Goal: Find specific page/section: Find specific page/section

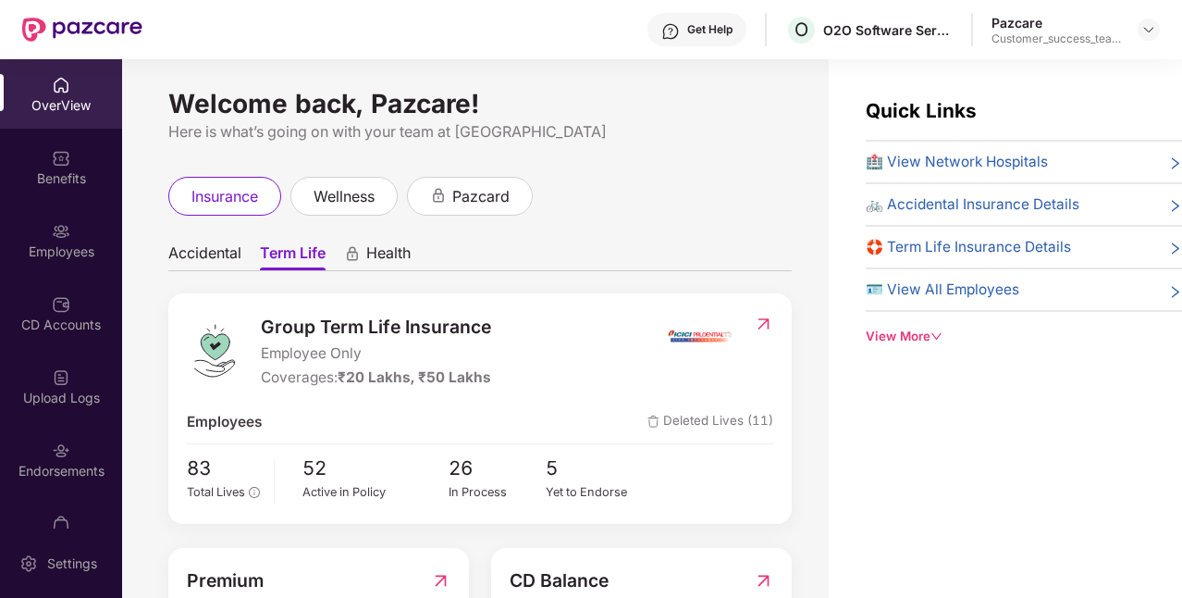
scroll to position [59, 0]
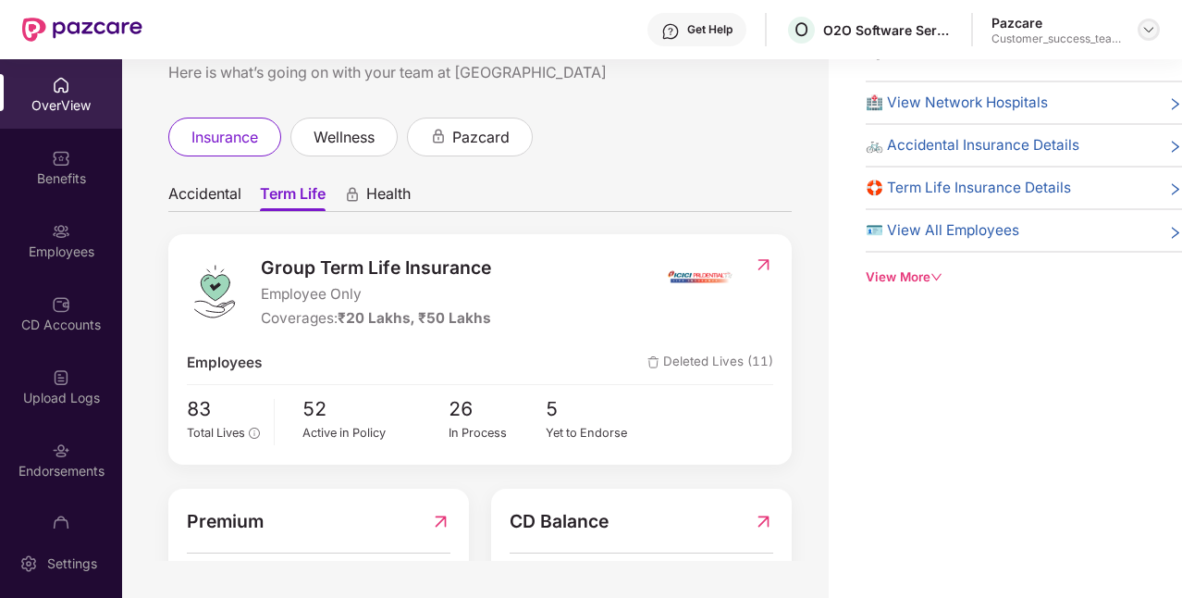
click at [1146, 33] on img at bounding box center [1149, 29] width 15 height 15
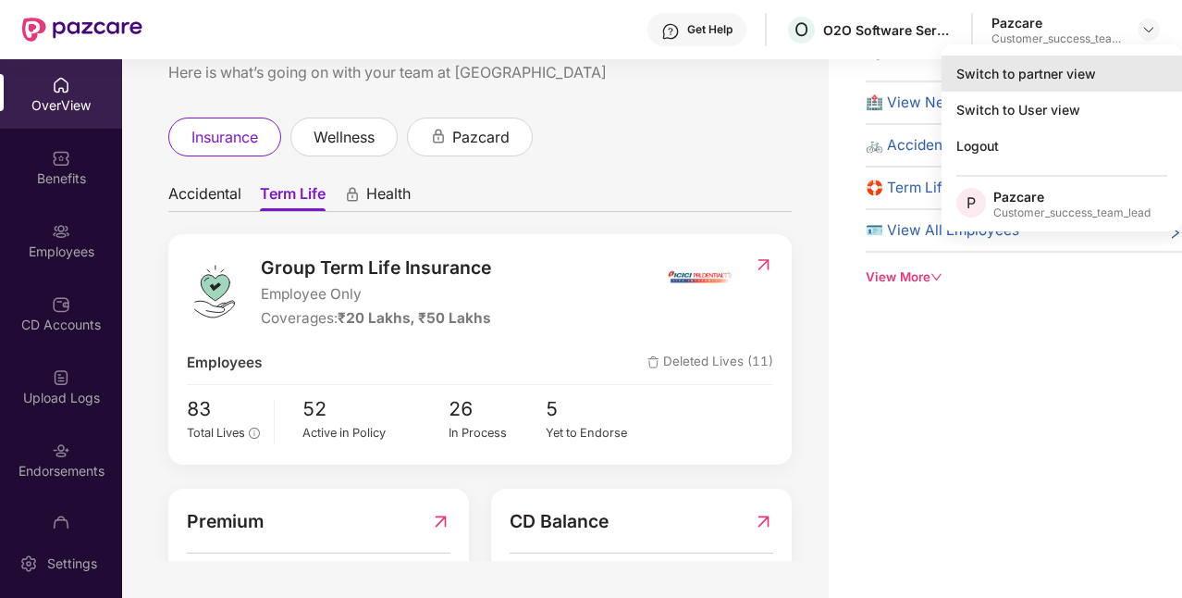
click at [1029, 89] on div "Switch to partner view" at bounding box center [1062, 74] width 241 height 36
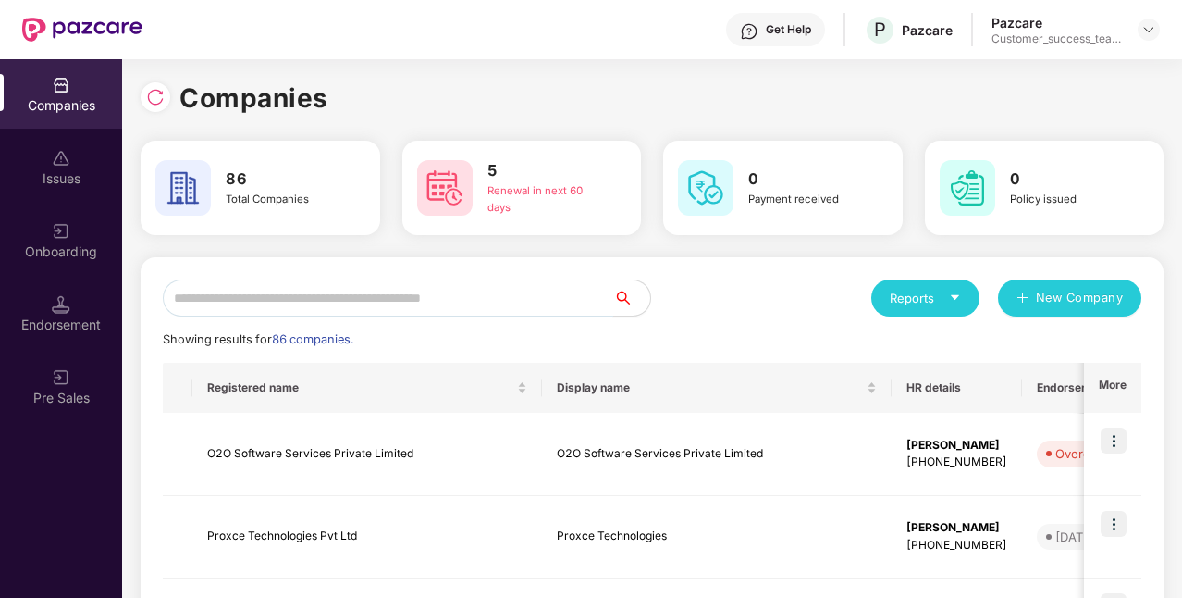
click at [551, 292] on input "text" at bounding box center [388, 297] width 451 height 37
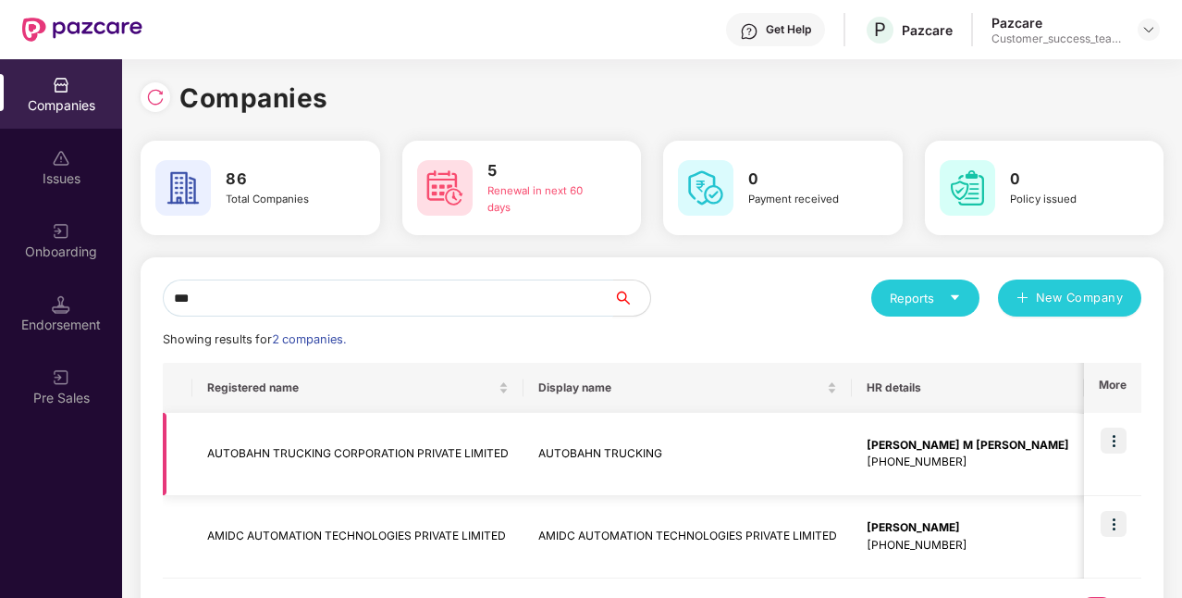
type input "***"
click at [1109, 442] on img at bounding box center [1114, 440] width 26 height 26
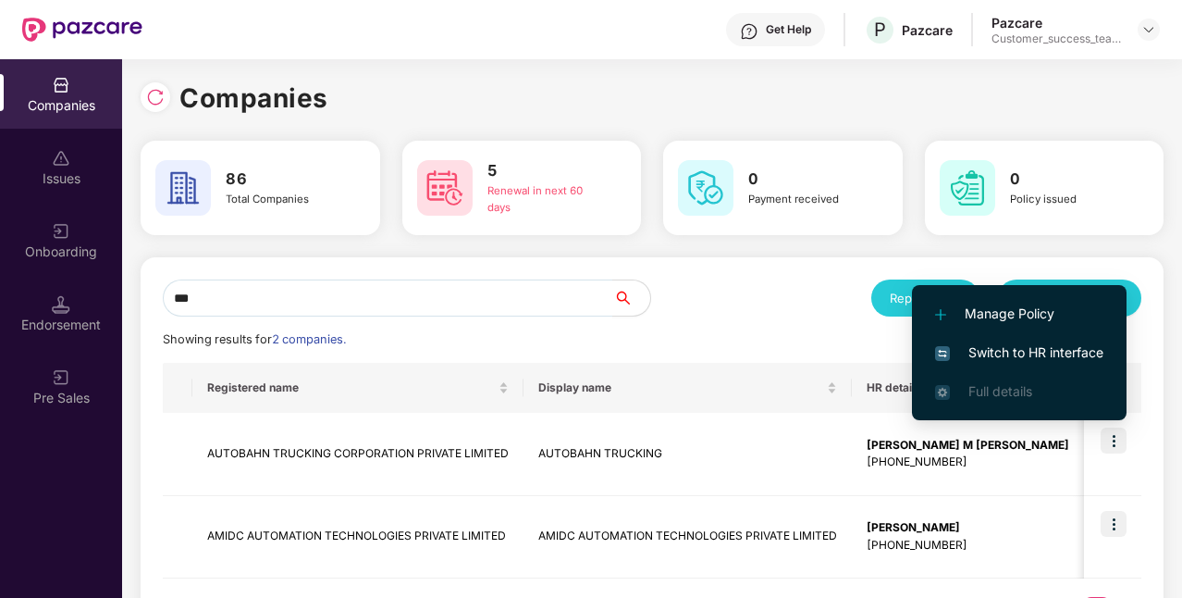
click at [1056, 359] on span "Switch to HR interface" at bounding box center [1019, 352] width 168 height 20
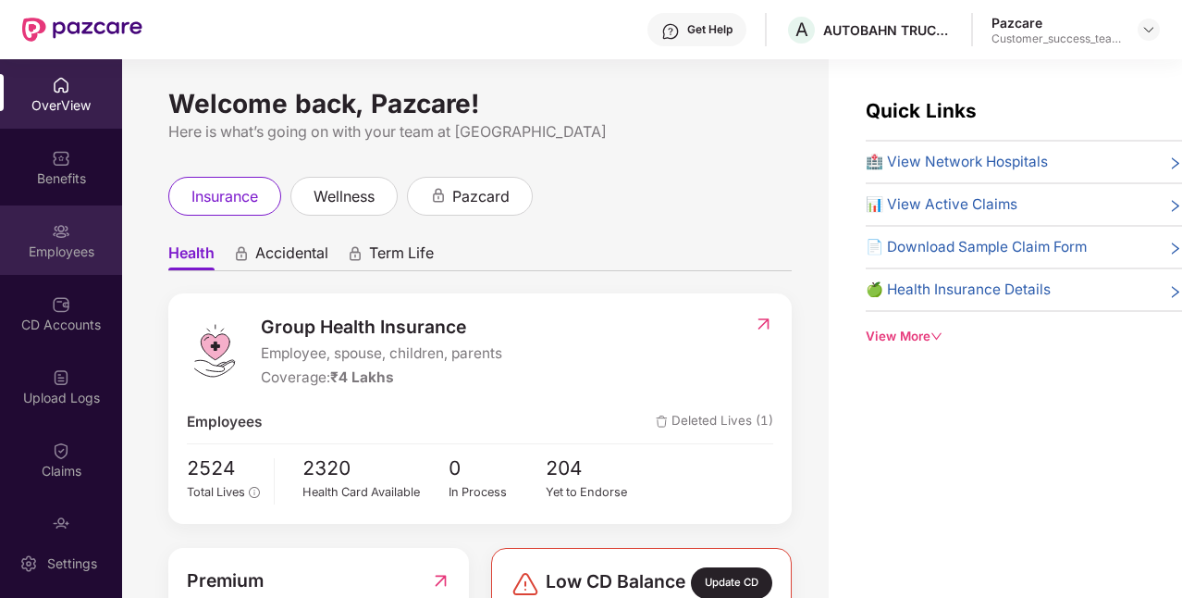
click at [56, 237] on img at bounding box center [61, 231] width 19 height 19
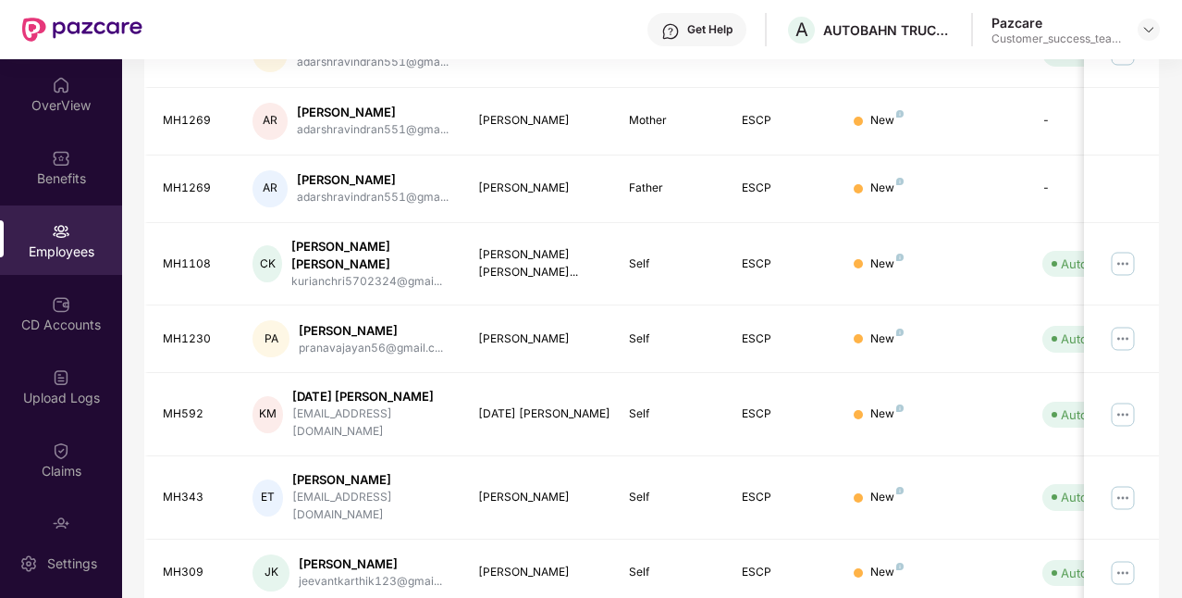
scroll to position [535, 0]
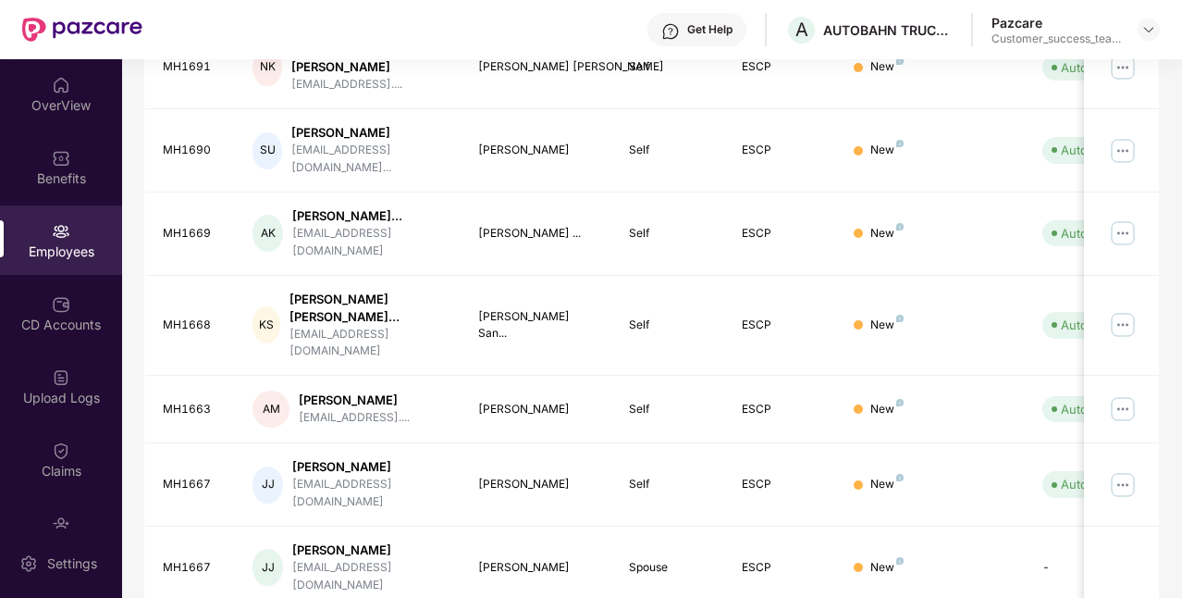
click at [1010, 565] on div "EID Employee Name Insured Name Relationship Coverage Type Endorsement Status Pl…" at bounding box center [651, 276] width 1015 height 933
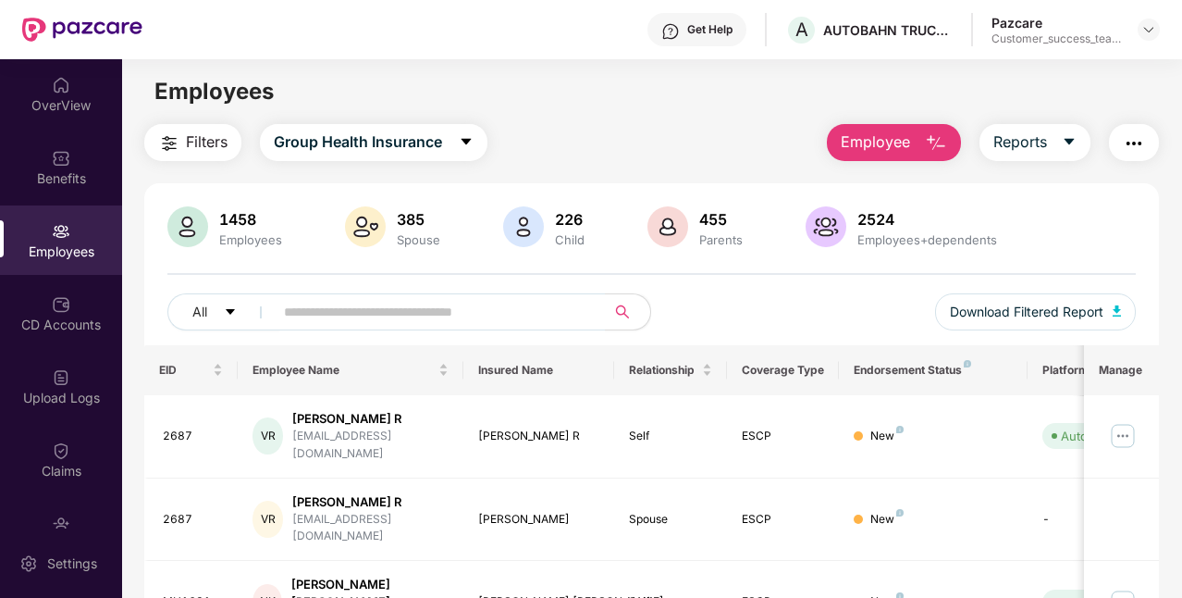
click at [199, 146] on span "Filters" at bounding box center [207, 141] width 42 height 23
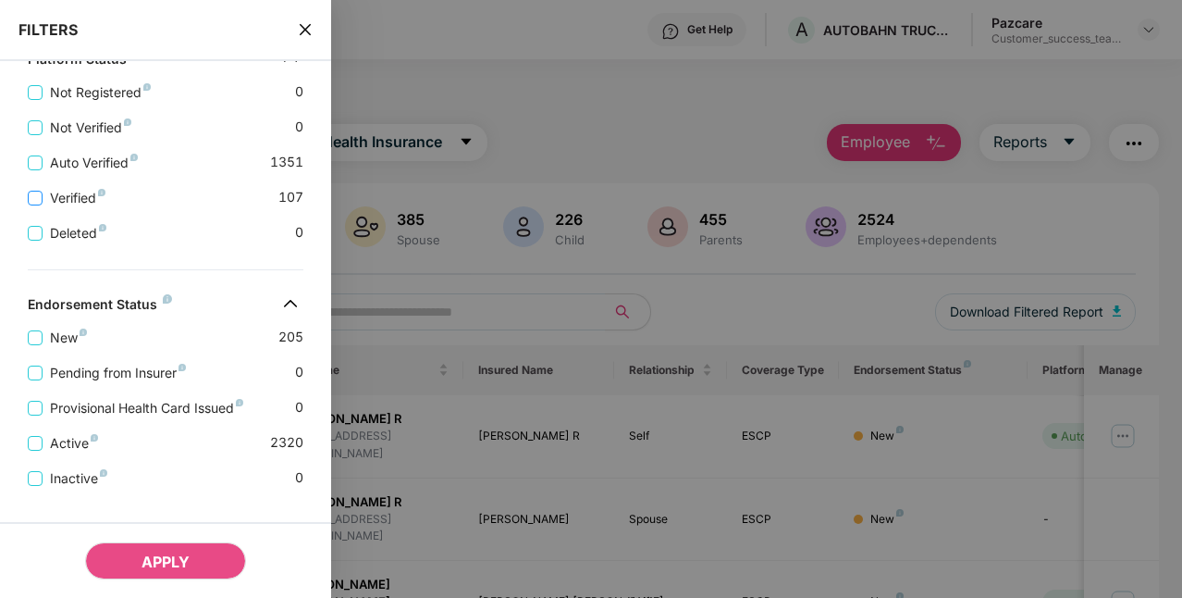
scroll to position [640, 0]
